Goal: Task Accomplishment & Management: Manage account settings

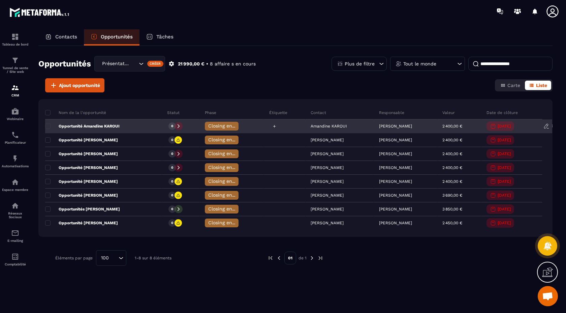
click at [272, 126] on icon at bounding box center [274, 126] width 4 height 4
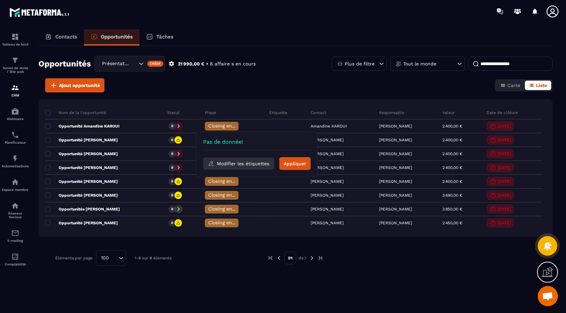
click at [264, 163] on button "Modifier les étiquettes" at bounding box center [238, 163] width 71 height 12
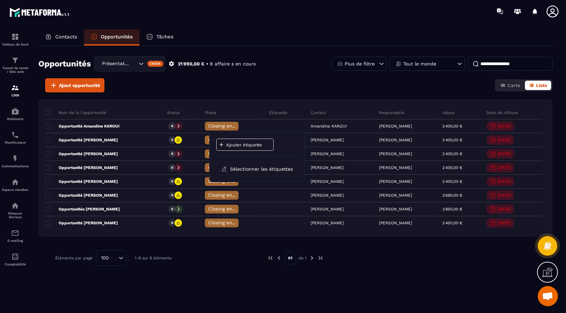
click at [259, 140] on div "Ajouter étiquette" at bounding box center [244, 144] width 57 height 12
click at [230, 144] on input at bounding box center [225, 145] width 35 height 6
type input "**********"
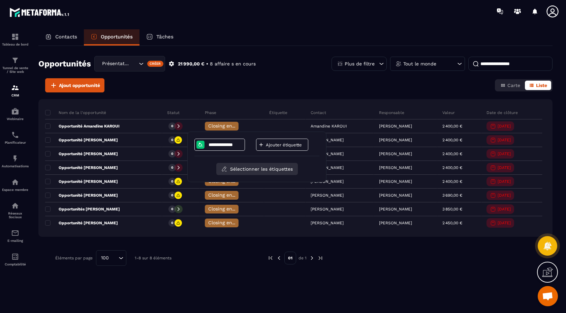
click at [263, 166] on button "Sélectionner les étiquettes" at bounding box center [257, 169] width 82 height 12
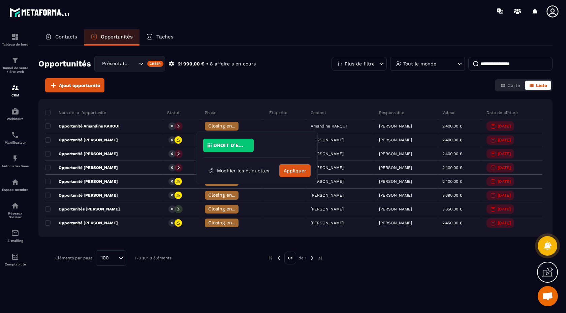
click at [240, 143] on p "DROIT D'ENTRÉÉ" at bounding box center [229, 145] width 33 height 5
click at [287, 170] on button "Appliquer" at bounding box center [294, 170] width 31 height 13
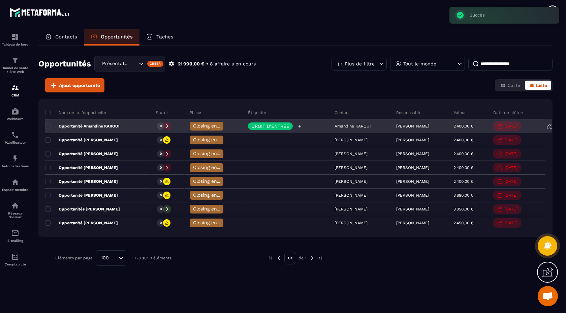
click at [297, 125] on icon at bounding box center [299, 126] width 4 height 4
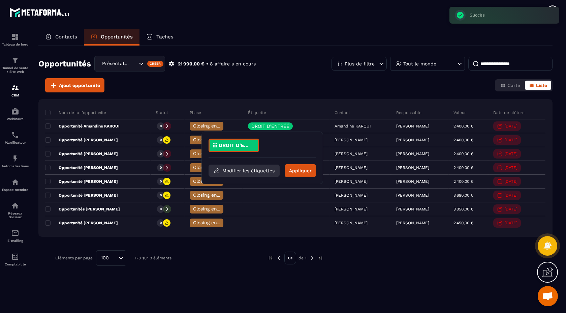
click at [264, 168] on button "Modifier les étiquettes" at bounding box center [244, 170] width 71 height 12
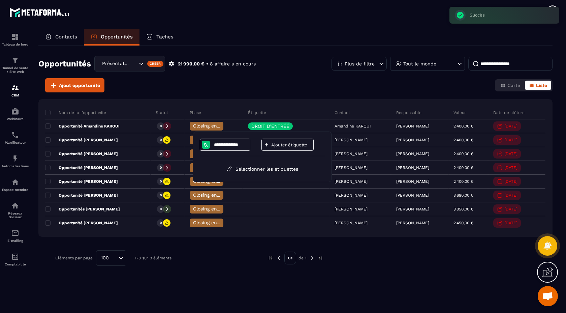
click at [283, 144] on p "Ajouter étiquette" at bounding box center [291, 144] width 40 height 5
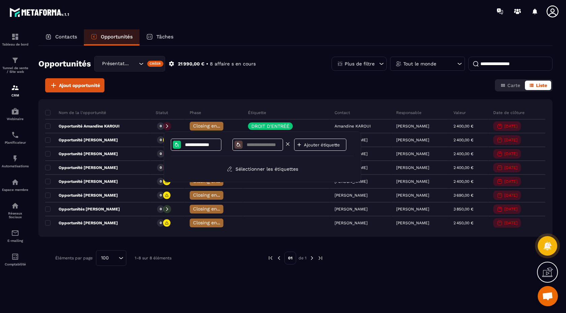
click at [257, 144] on input at bounding box center [263, 145] width 35 height 6
type input "*"
type input "**********"
click at [293, 160] on div "**********" at bounding box center [262, 156] width 183 height 36
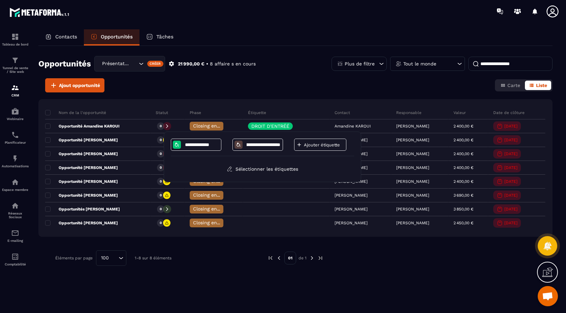
scroll to position [0, 0]
click at [277, 166] on button "Sélectionner les étiquettes" at bounding box center [263, 169] width 82 height 12
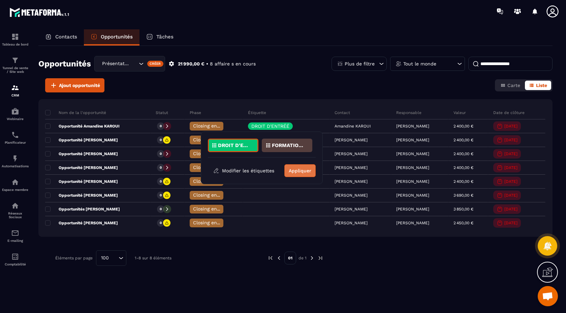
click at [297, 169] on button "Appliquer" at bounding box center [299, 170] width 31 height 13
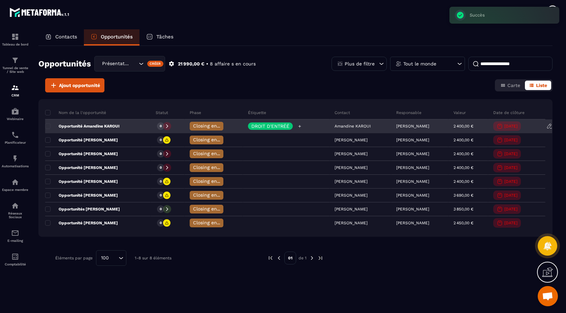
click at [297, 124] on icon at bounding box center [299, 126] width 4 height 4
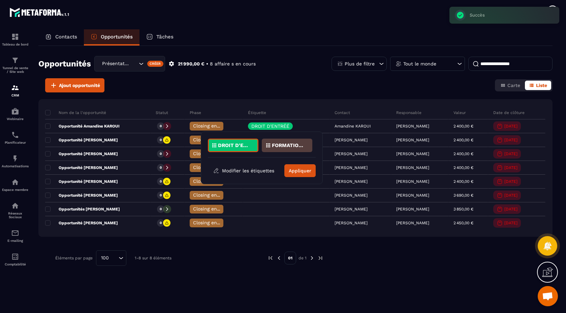
click at [286, 141] on div "FORMATION BASIQUE CREA" at bounding box center [287, 144] width 51 height 13
click at [299, 179] on div "DROIT D'ENTRÉÉ FORMATION BASIQUE CREA Modifier les étiquettes Appliquer" at bounding box center [262, 157] width 122 height 53
click at [301, 171] on button "Appliquer" at bounding box center [299, 170] width 31 height 13
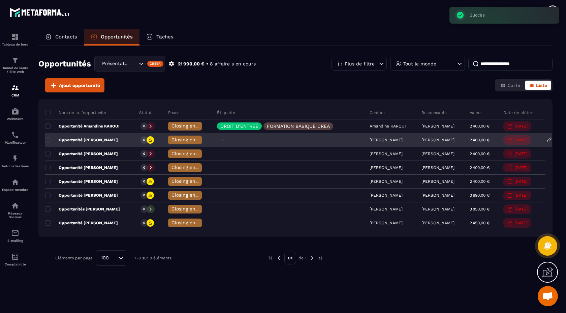
click at [221, 139] on icon at bounding box center [222, 139] width 3 height 3
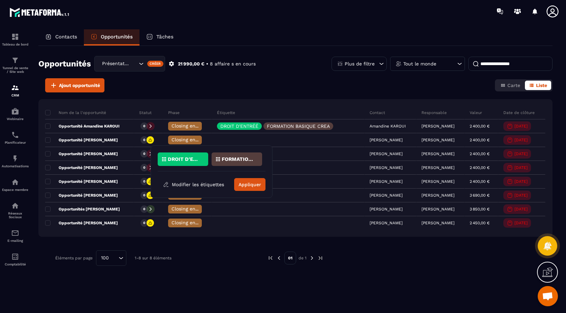
click at [282, 83] on div "Ajout opportunité Carte Liste" at bounding box center [295, 85] width 514 height 14
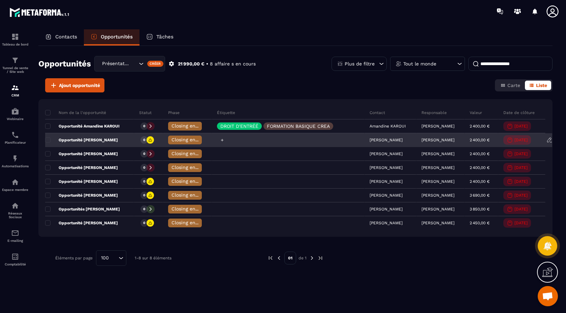
click at [220, 141] on icon at bounding box center [222, 140] width 4 height 4
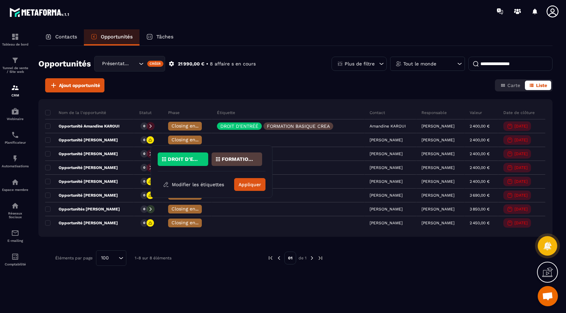
click at [193, 159] on p "DROIT D'ENTRÉÉ" at bounding box center [184, 159] width 33 height 5
click at [253, 185] on button "Appliquer" at bounding box center [249, 184] width 31 height 13
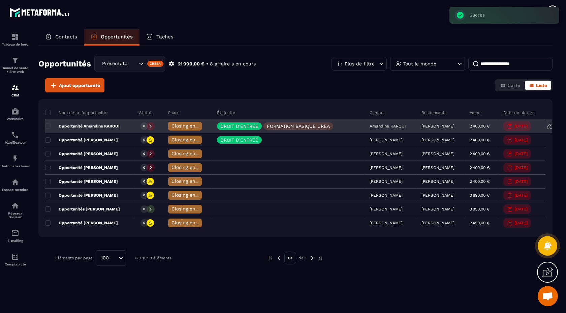
click at [114, 124] on p "Opportunité Amandine KAROUI" at bounding box center [82, 125] width 74 height 5
